Goal: Understand process/instructions: Learn how to perform a task or action

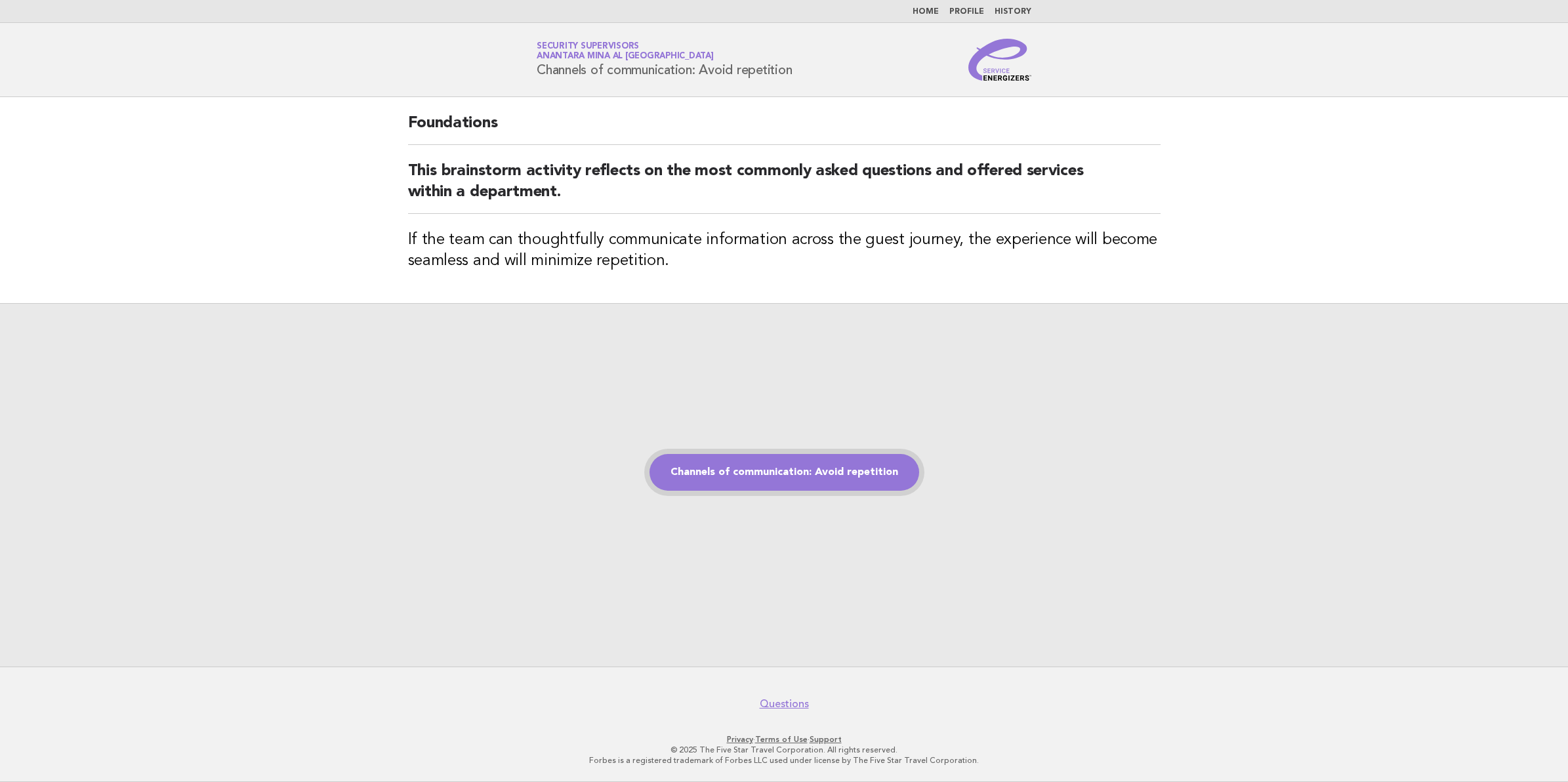
click at [847, 484] on link "Channels of communication: Avoid repetition" at bounding box center [784, 472] width 270 height 37
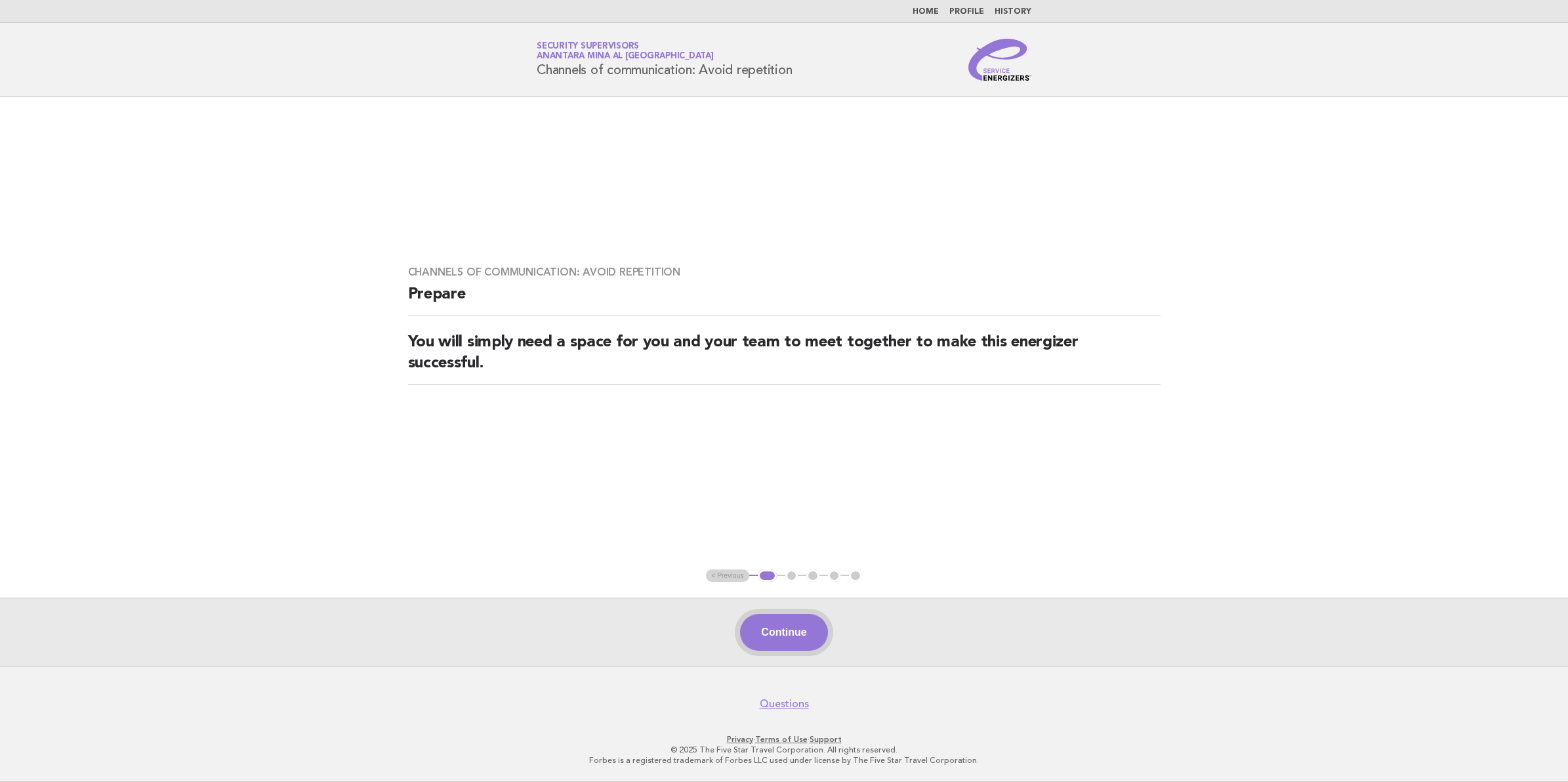
click at [803, 647] on button "Continue" at bounding box center [783, 632] width 87 height 37
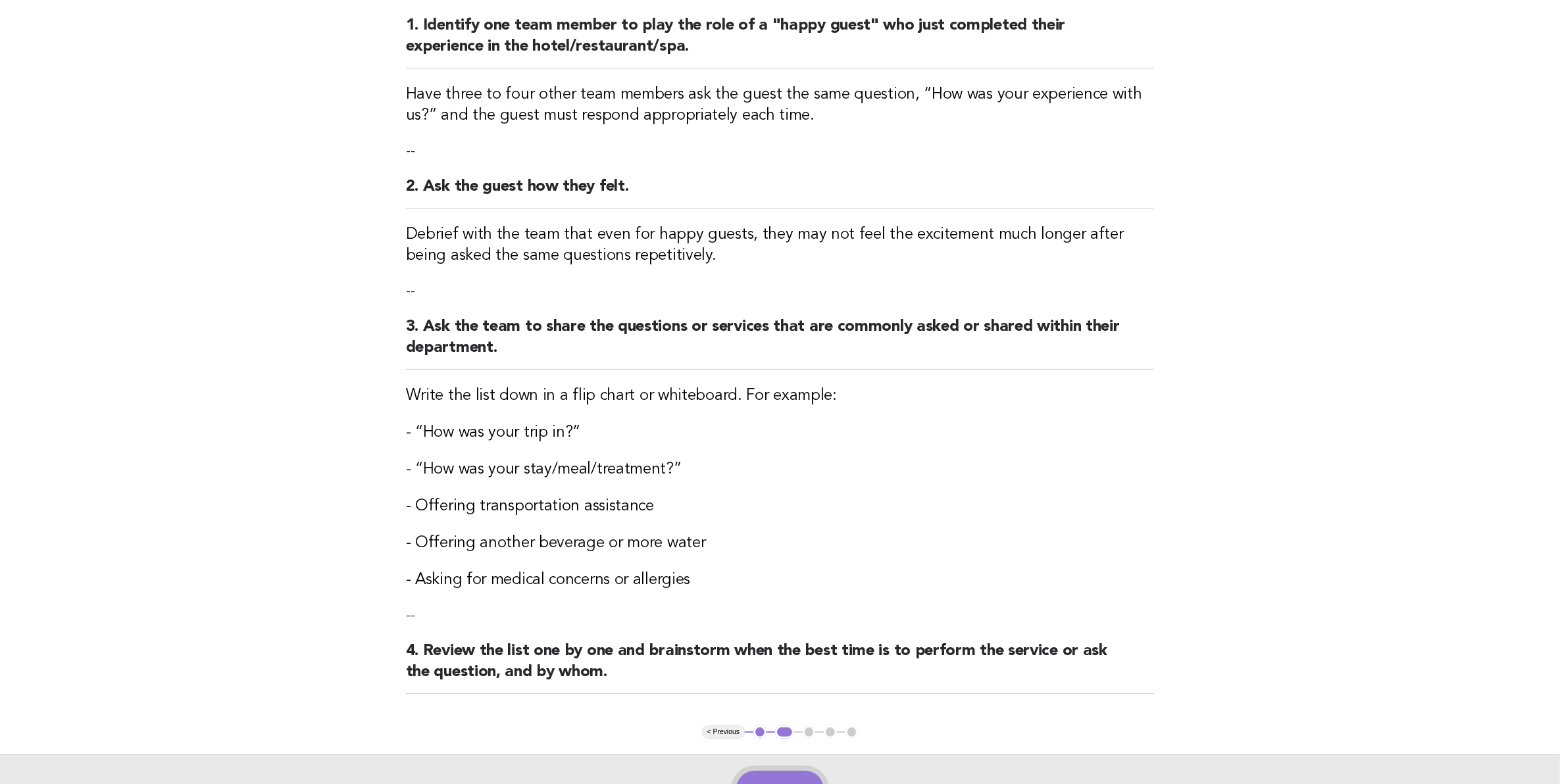
click at [788, 781] on button "Continue" at bounding box center [780, 789] width 87 height 37
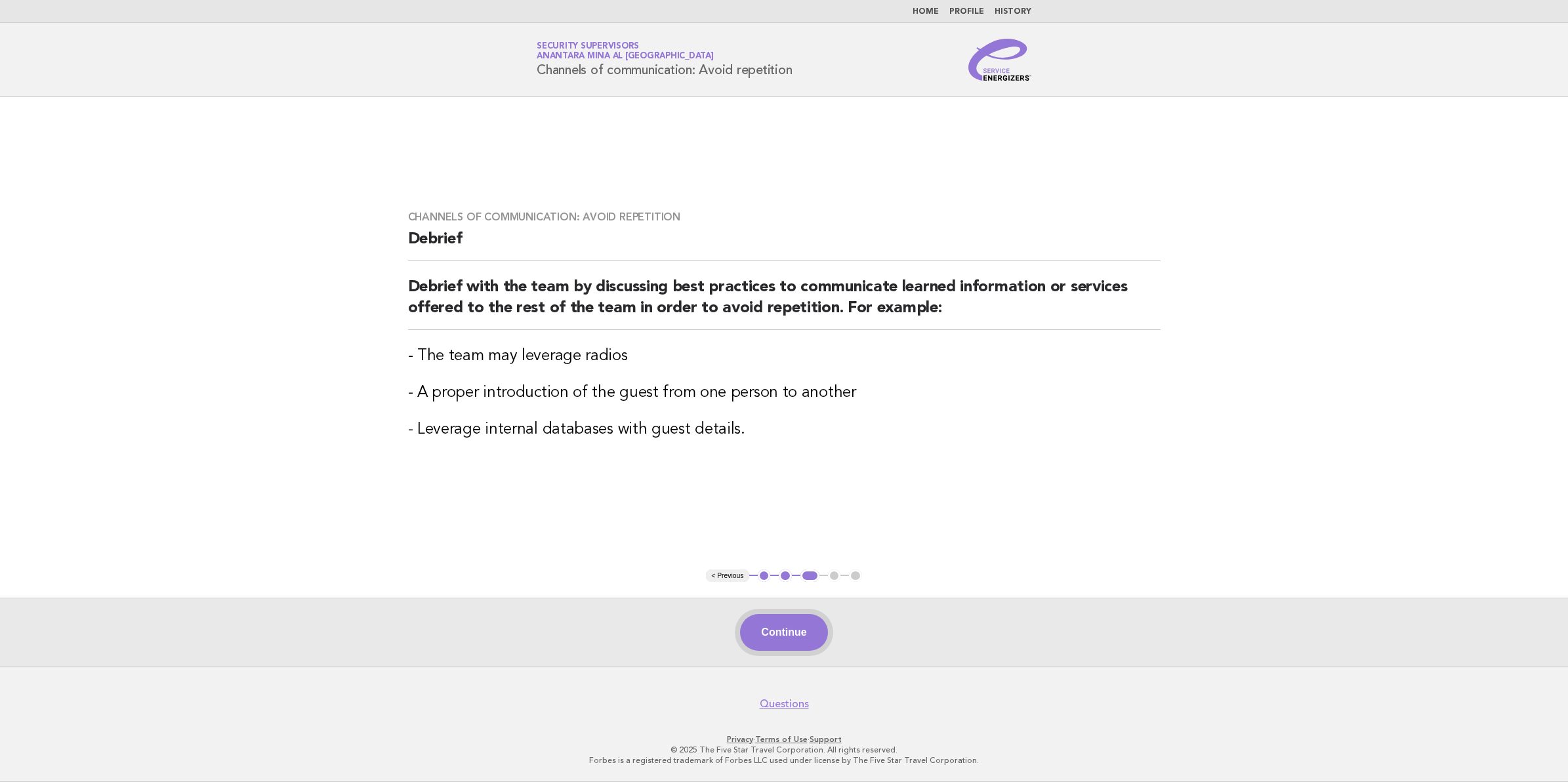
click at [790, 645] on button "Continue" at bounding box center [783, 632] width 87 height 37
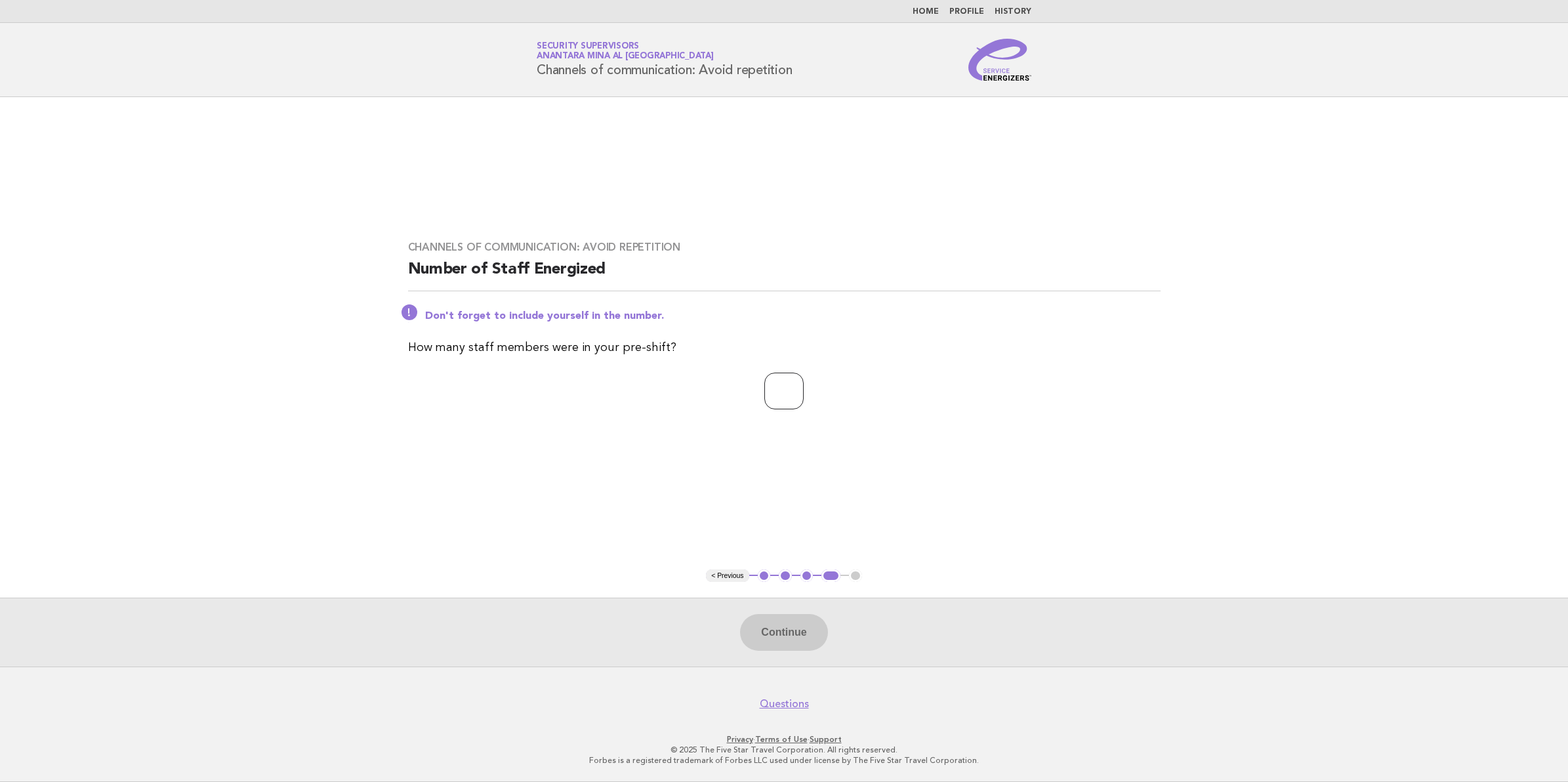
drag, startPoint x: 788, startPoint y: 406, endPoint x: 786, endPoint y: 398, distance: 8.2
click at [786, 401] on input "number" at bounding box center [784, 391] width 39 height 37
type input "**"
click at [778, 637] on button "Continue" at bounding box center [783, 632] width 87 height 37
